Goal: Task Accomplishment & Management: Use online tool/utility

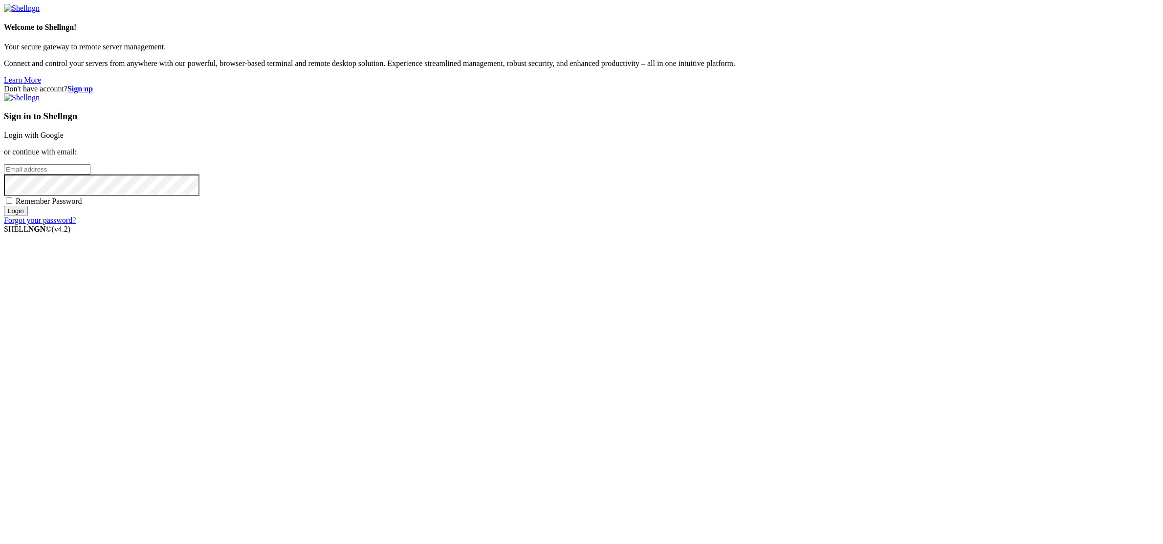
click at [64, 139] on link "Login with Google" at bounding box center [34, 135] width 60 height 8
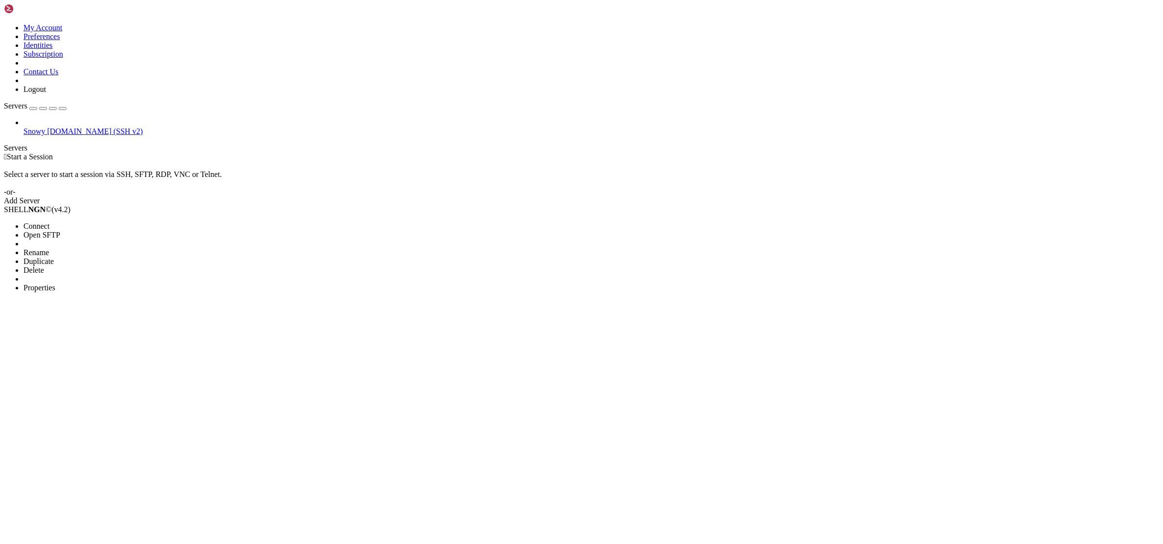
click at [55, 284] on span "Properties" at bounding box center [39, 288] width 32 height 8
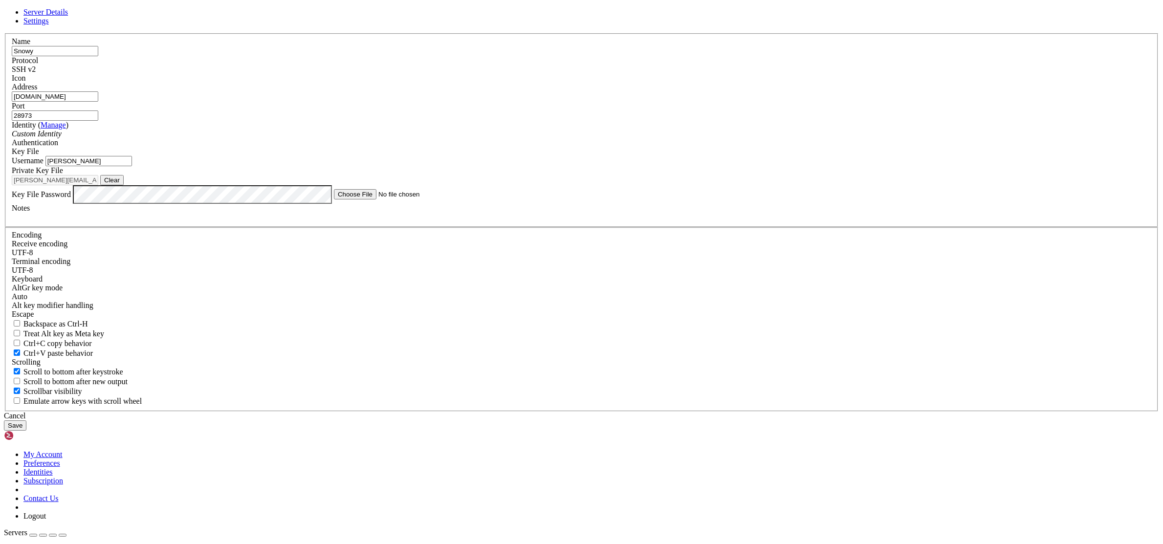
drag, startPoint x: 532, startPoint y: 199, endPoint x: 403, endPoint y: 185, distance: 130.3
click at [404, 192] on div "Server Details Settings Name Snowy Protocol SSH v2 Icon" at bounding box center [581, 219] width 1155 height 423
type input "[DOMAIN_NAME]"
click at [26, 420] on button "Save" at bounding box center [15, 425] width 22 height 10
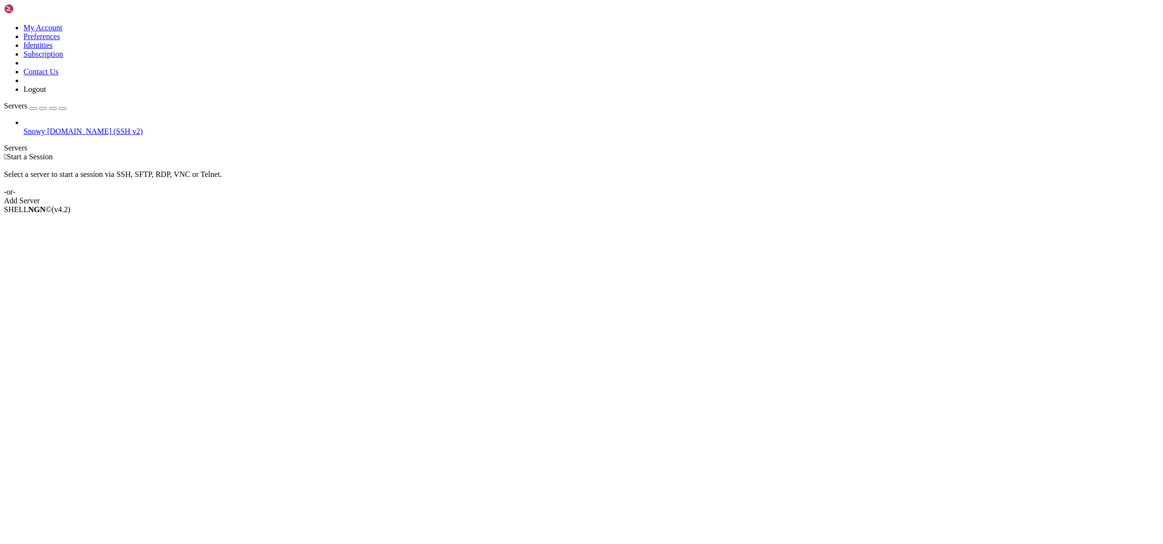
click at [45, 127] on span "Snowy" at bounding box center [34, 131] width 22 height 8
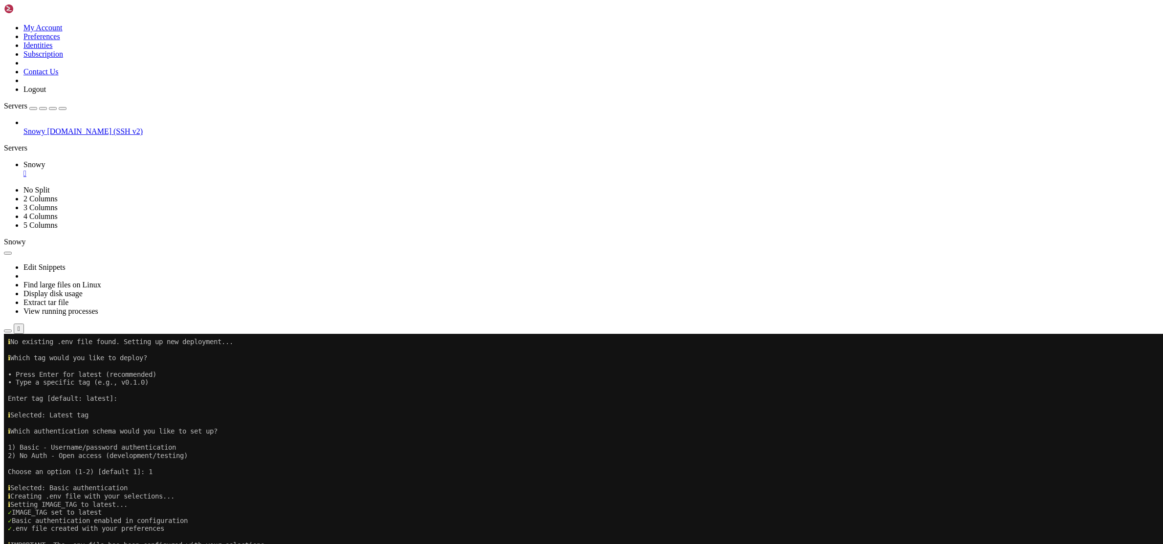
scroll to position [959, 0]
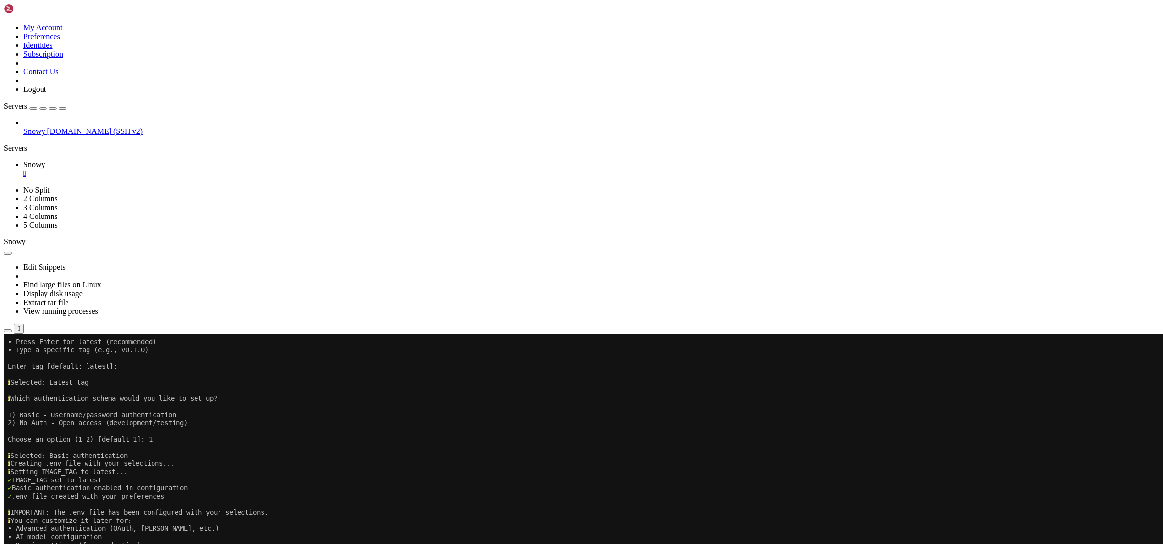
scroll to position [992, 0]
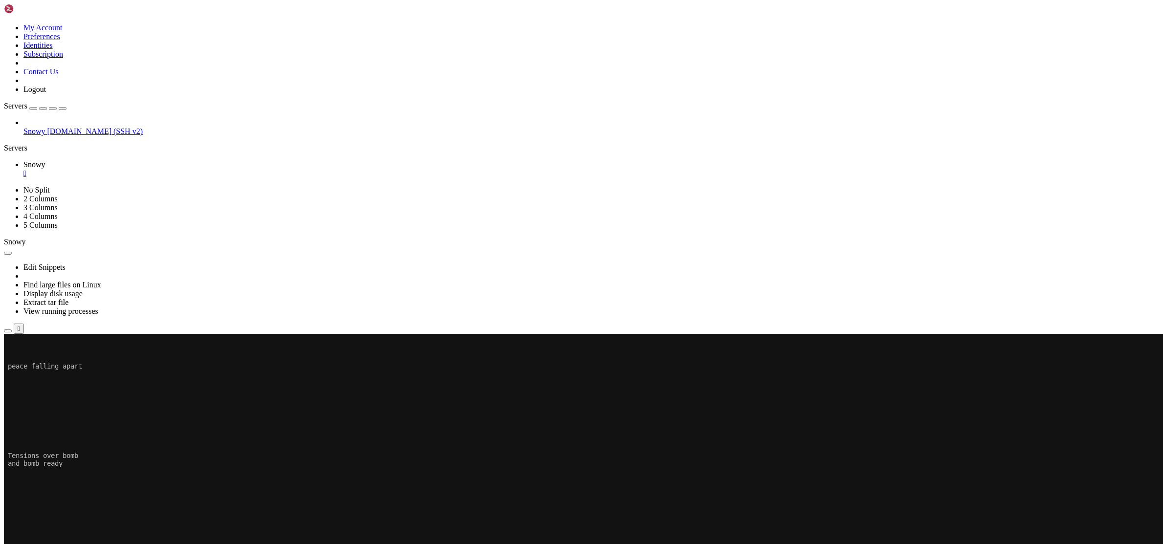
scroll to position [7495, 0]
click at [173, 160] on link "Snowy " at bounding box center [590, 169] width 1135 height 18
click at [170, 169] on div "" at bounding box center [590, 173] width 1135 height 9
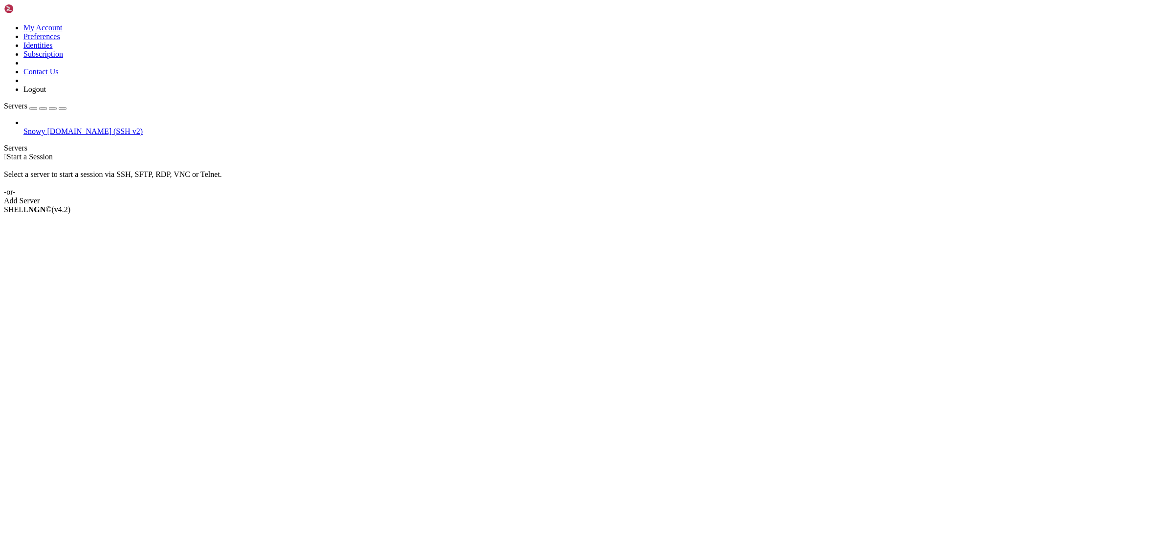
click at [77, 127] on span "[DOMAIN_NAME] (SSH v2)" at bounding box center [95, 131] width 96 height 8
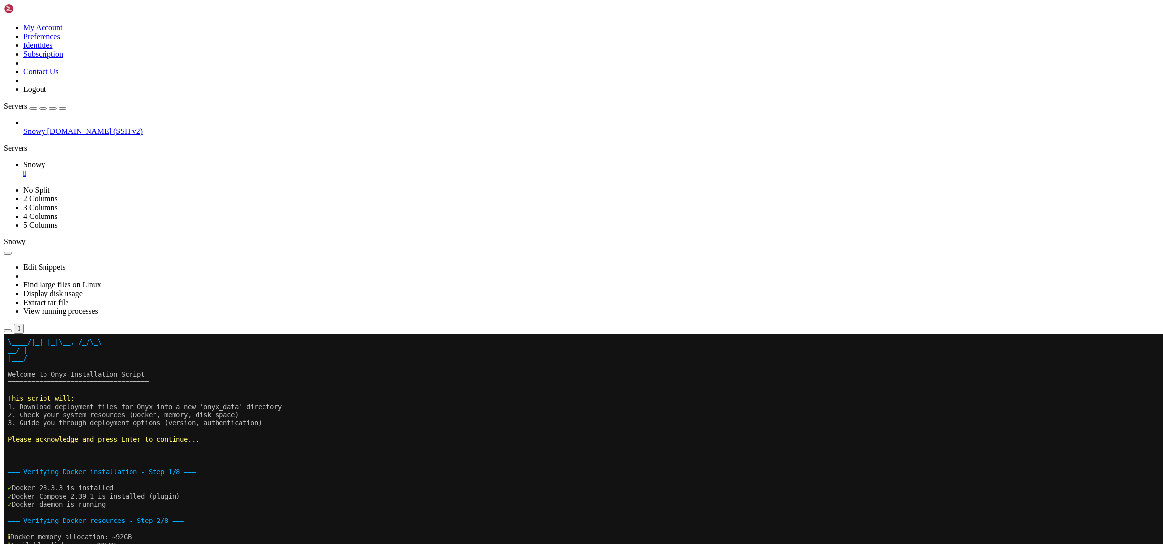
scroll to position [252, 0]
